Goal: Transaction & Acquisition: Purchase product/service

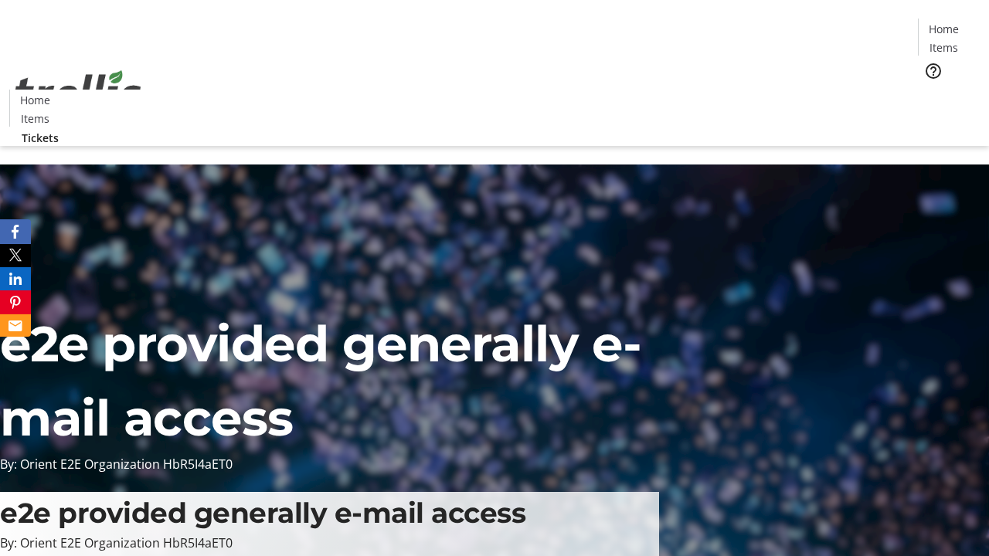
click at [930, 90] on span "Tickets" at bounding box center [948, 98] width 37 height 16
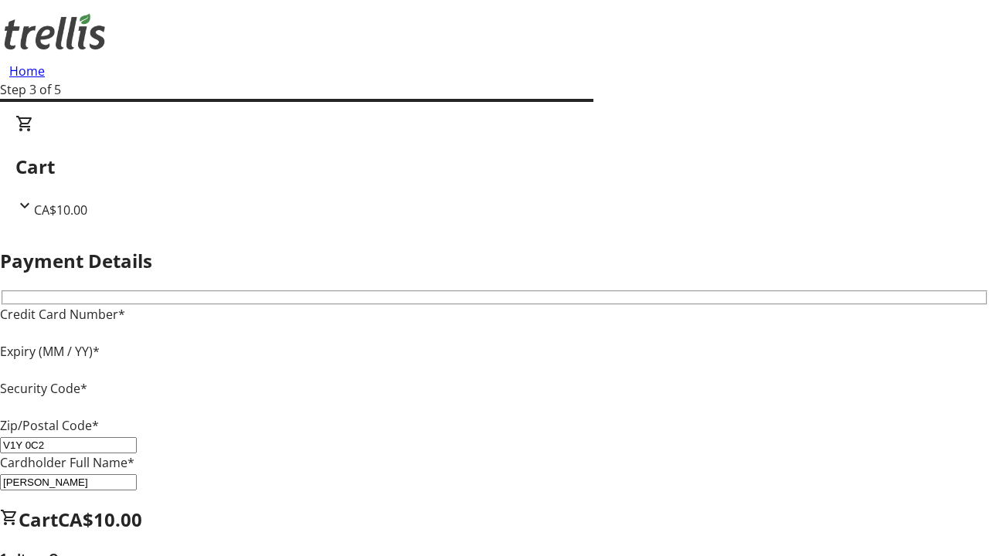
type input "V1Y 0C2"
